Goal: Task Accomplishment & Management: Manage account settings

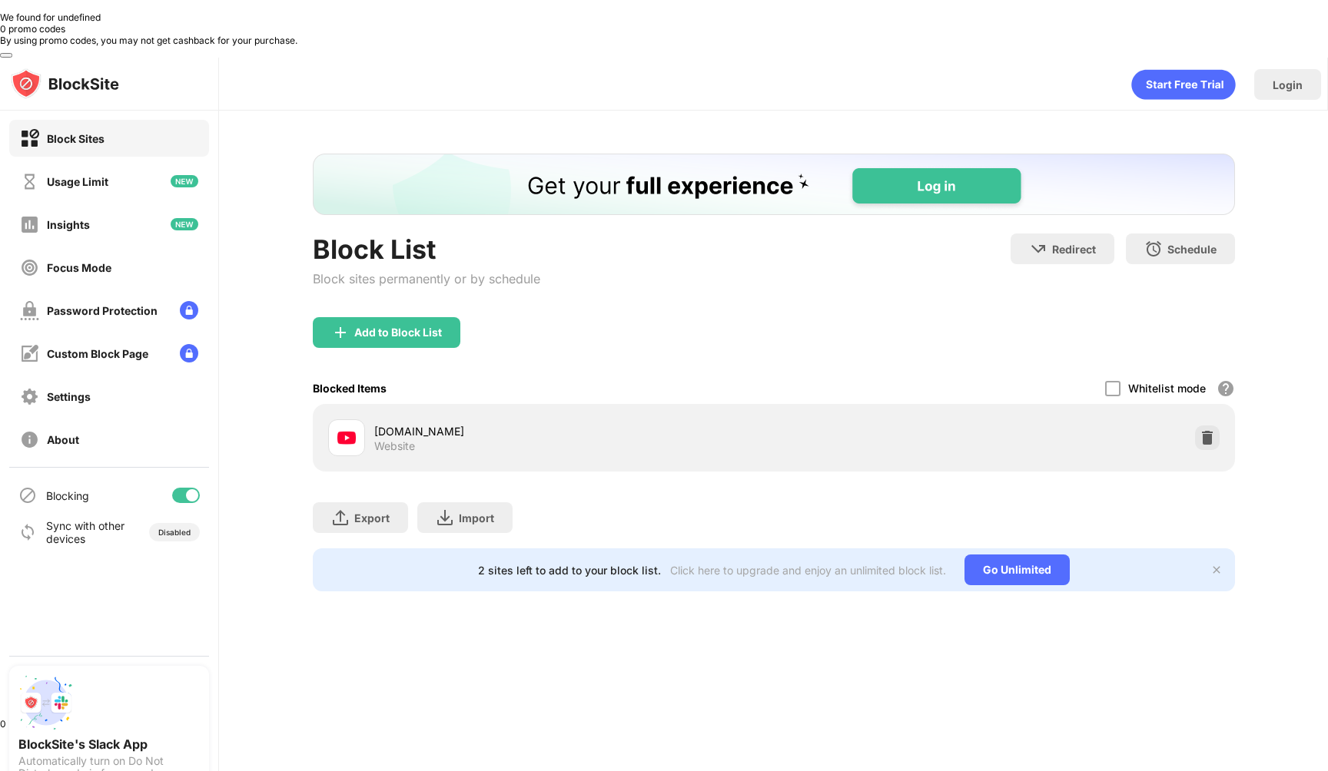
click at [428, 423] on div "[DOMAIN_NAME] Website" at bounding box center [574, 438] width 400 height 30
click at [346, 429] on img at bounding box center [346, 438] width 18 height 18
click at [1140, 382] on div "Whitelist mode" at bounding box center [1167, 388] width 78 height 13
click at [1107, 381] on div at bounding box center [1112, 388] width 15 height 15
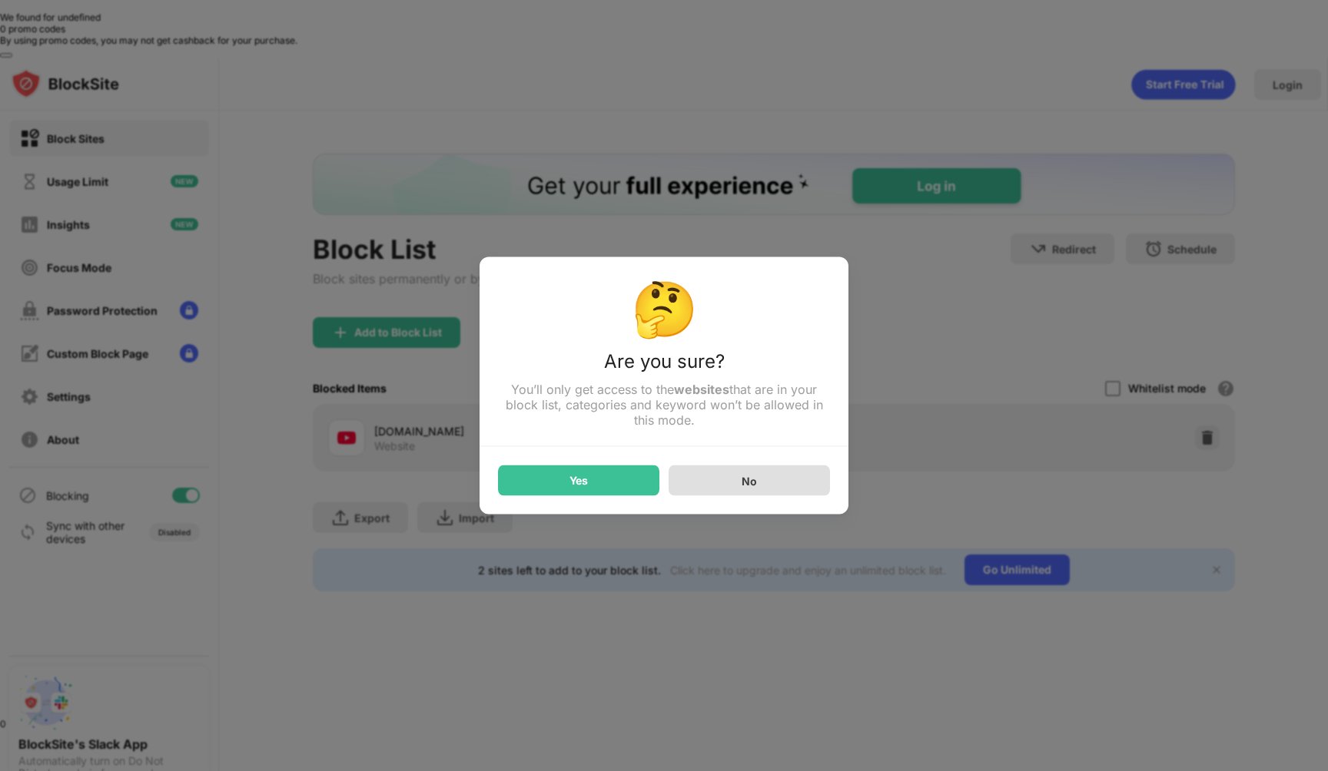
click at [744, 489] on div "No" at bounding box center [749, 481] width 161 height 31
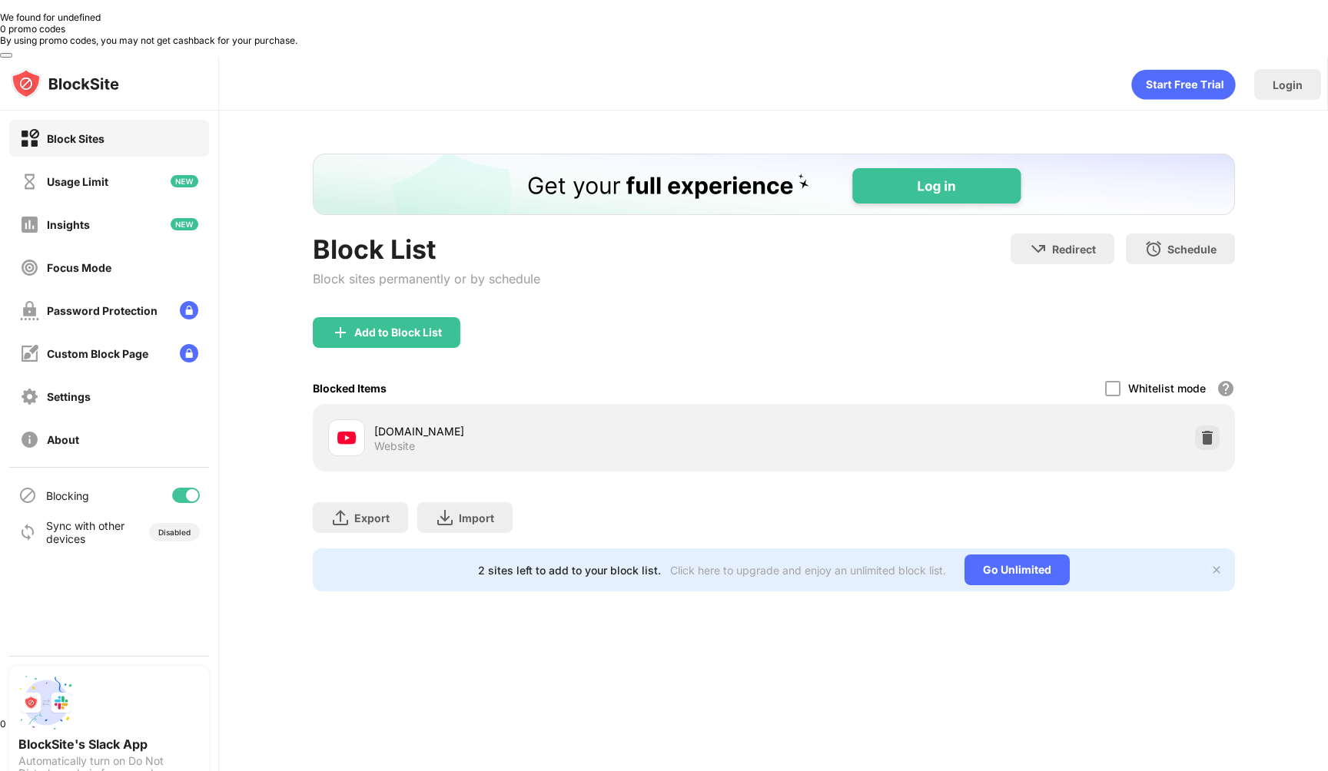
click at [1206, 430] on img at bounding box center [1206, 437] width 15 height 15
